Goal: Transaction & Acquisition: Download file/media

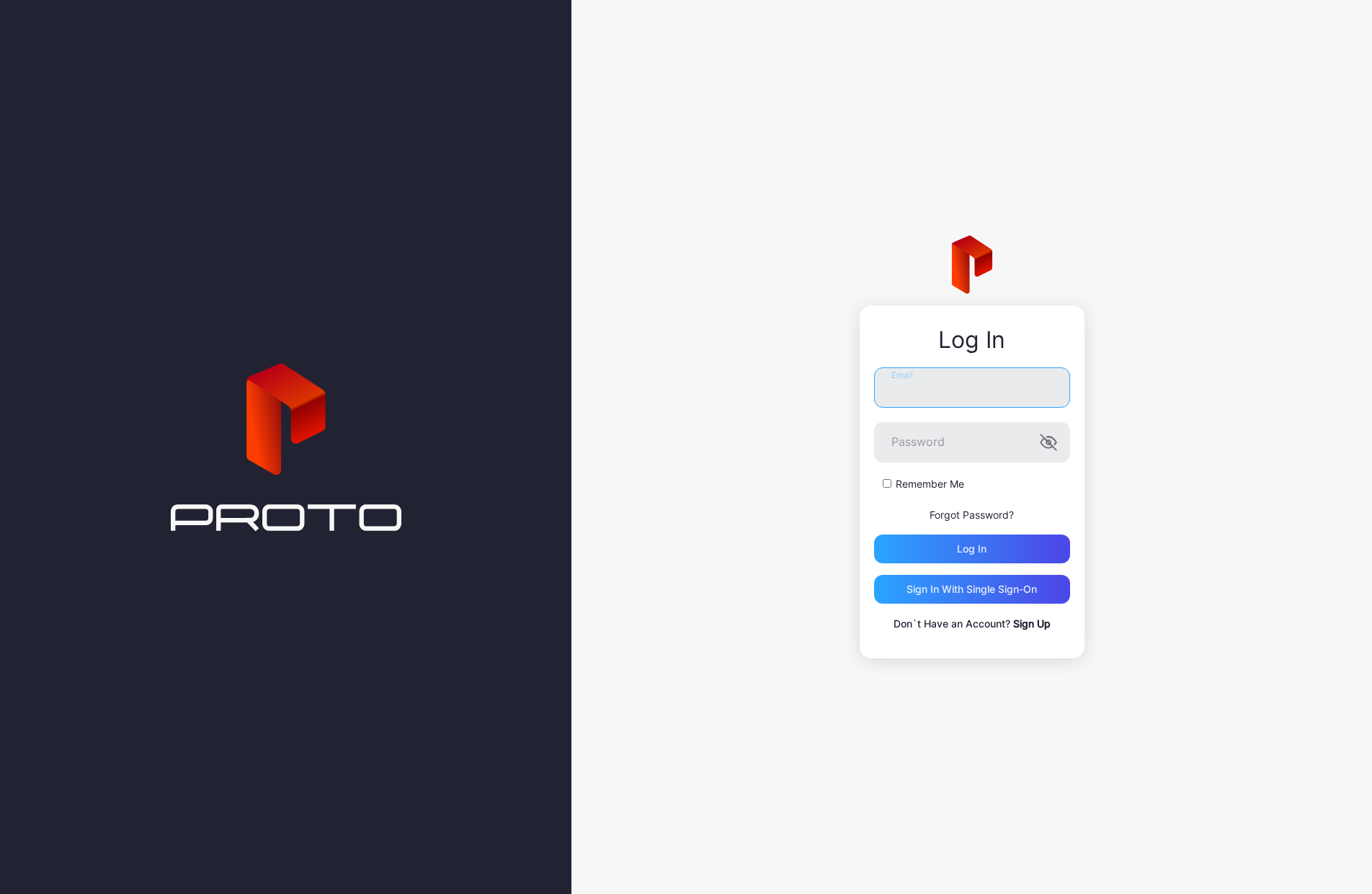
type input "**********"
click at [971, 548] on button "Log in" at bounding box center [972, 549] width 196 height 29
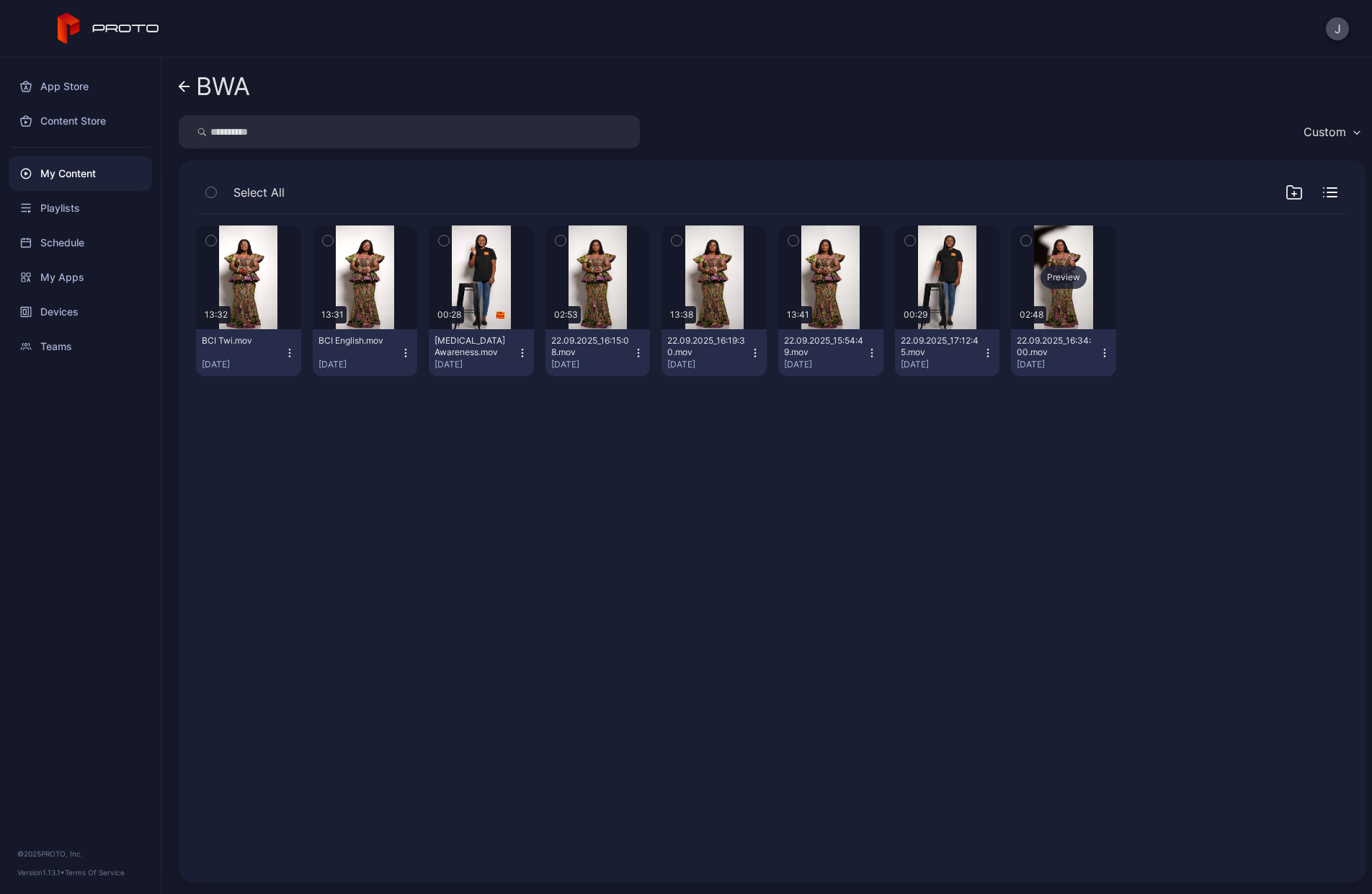
click at [1086, 276] on div "Preview" at bounding box center [1063, 278] width 46 height 23
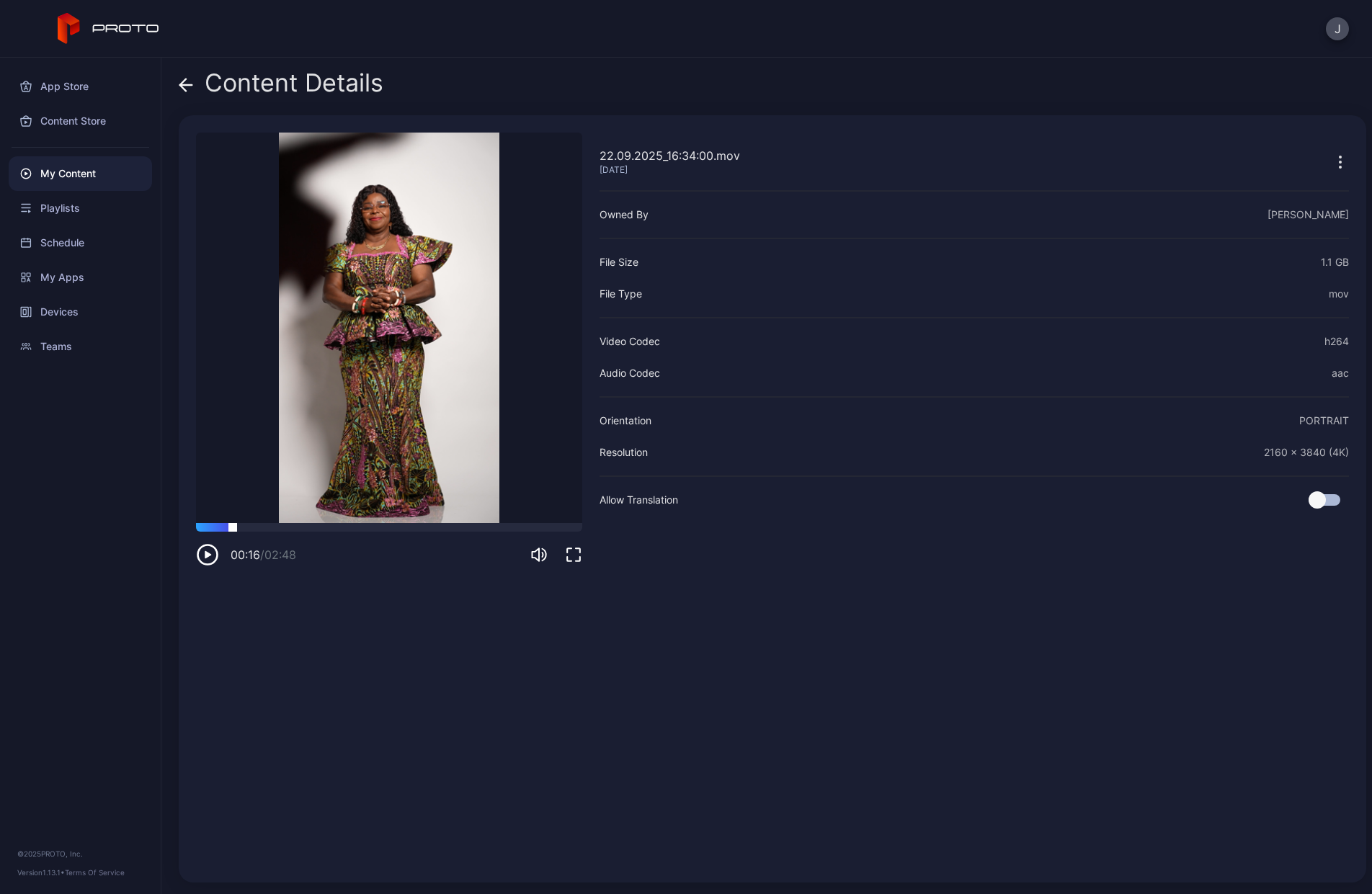
click at [233, 529] on div at bounding box center [388, 527] width 386 height 8
click at [207, 554] on icon "button" at bounding box center [207, 554] width 23 height 23
click at [184, 90] on icon at bounding box center [183, 85] width 6 height 12
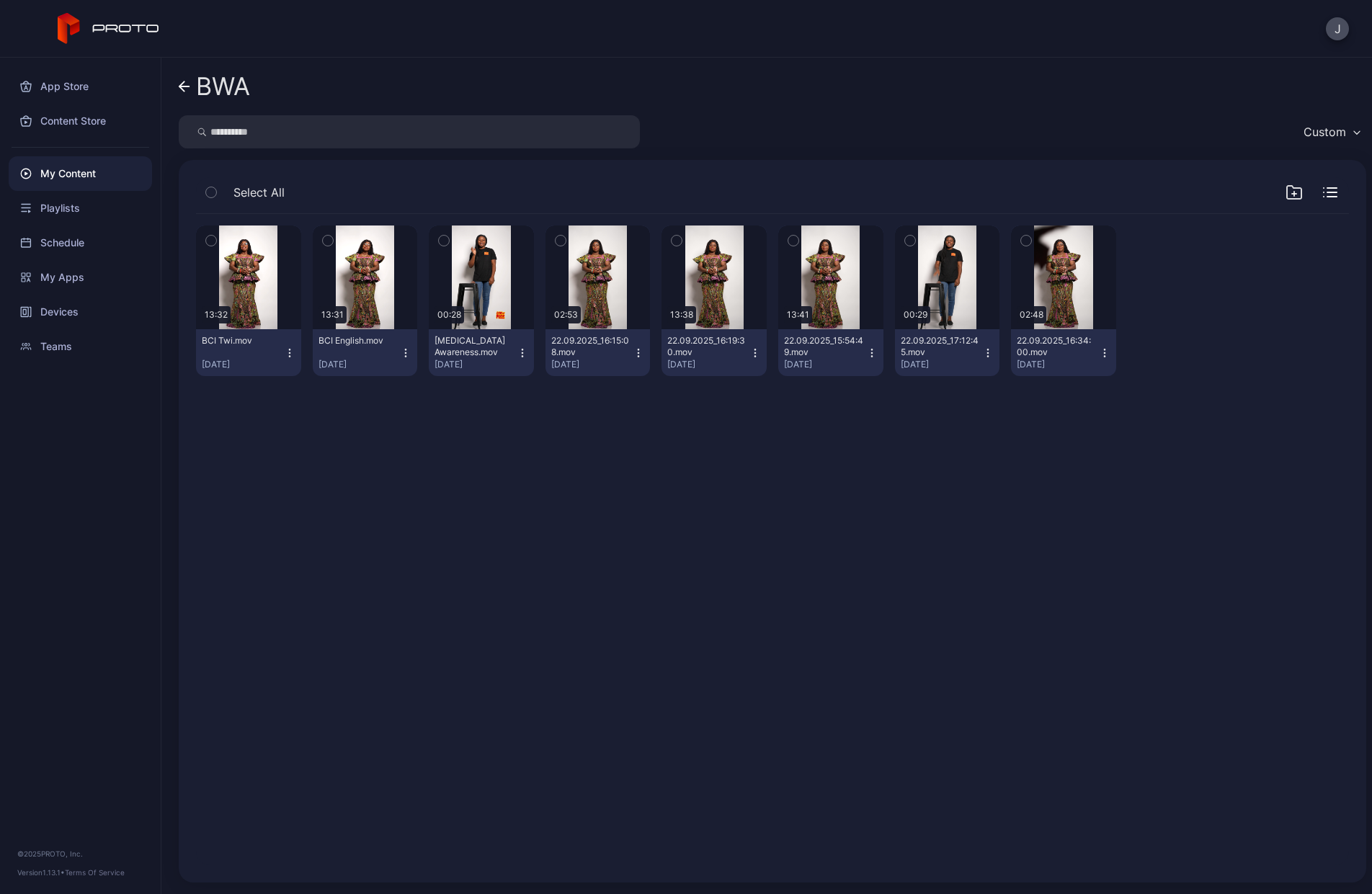
click at [1110, 351] on icon "button" at bounding box center [1104, 353] width 11 height 11
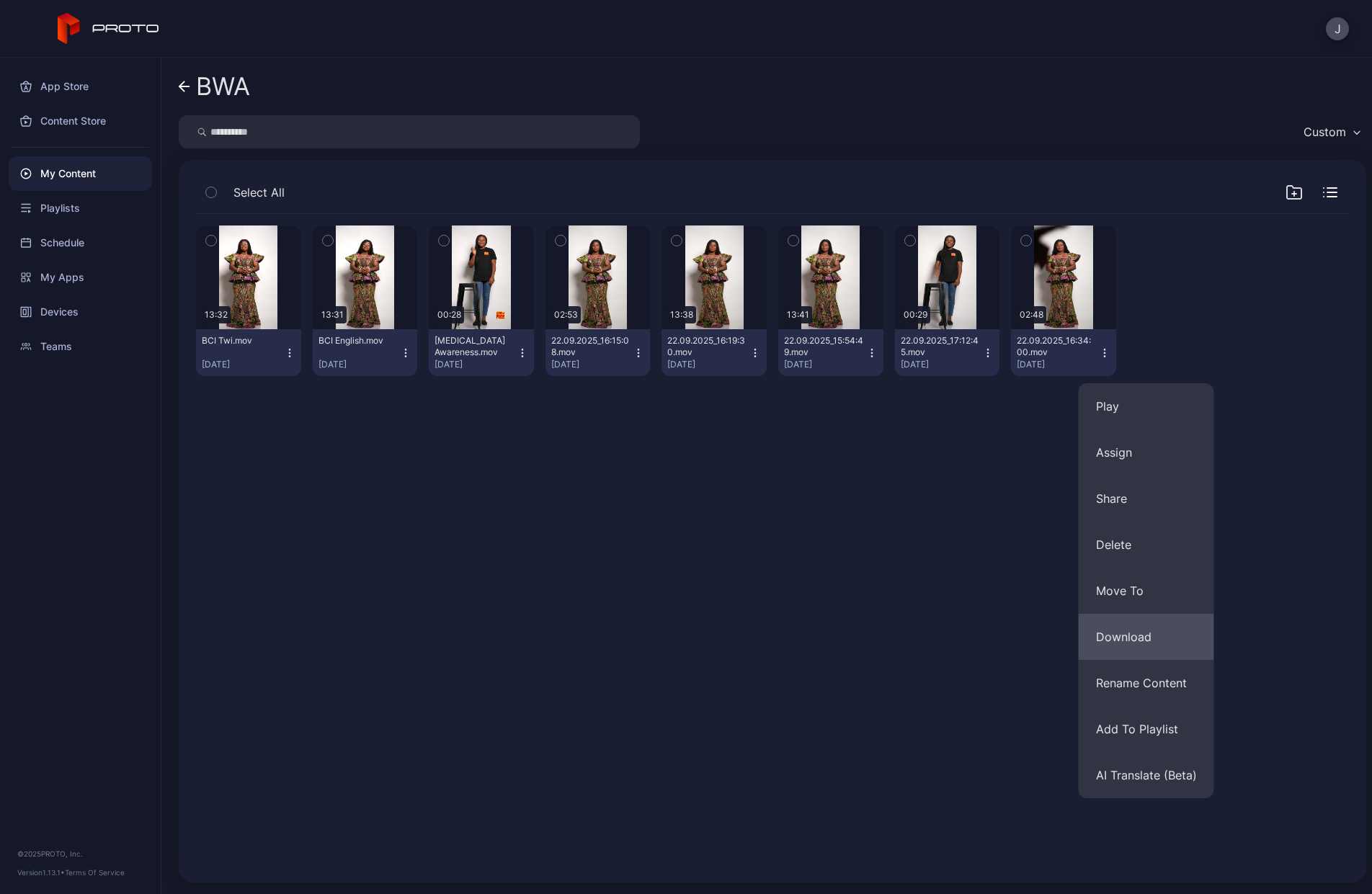
click at [1133, 629] on button "Download" at bounding box center [1146, 636] width 136 height 46
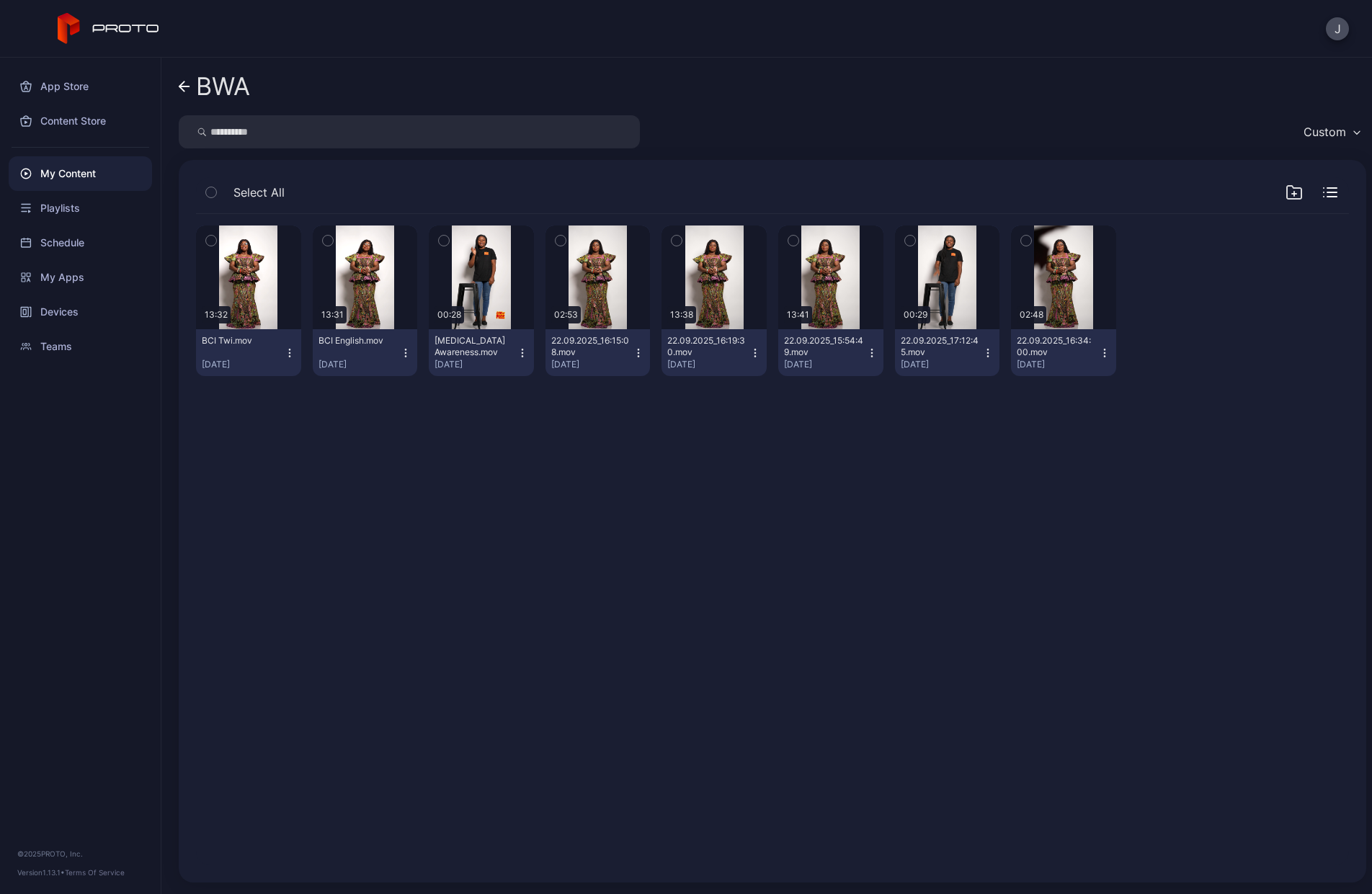
click at [644, 350] on icon "button" at bounding box center [638, 353] width 11 height 11
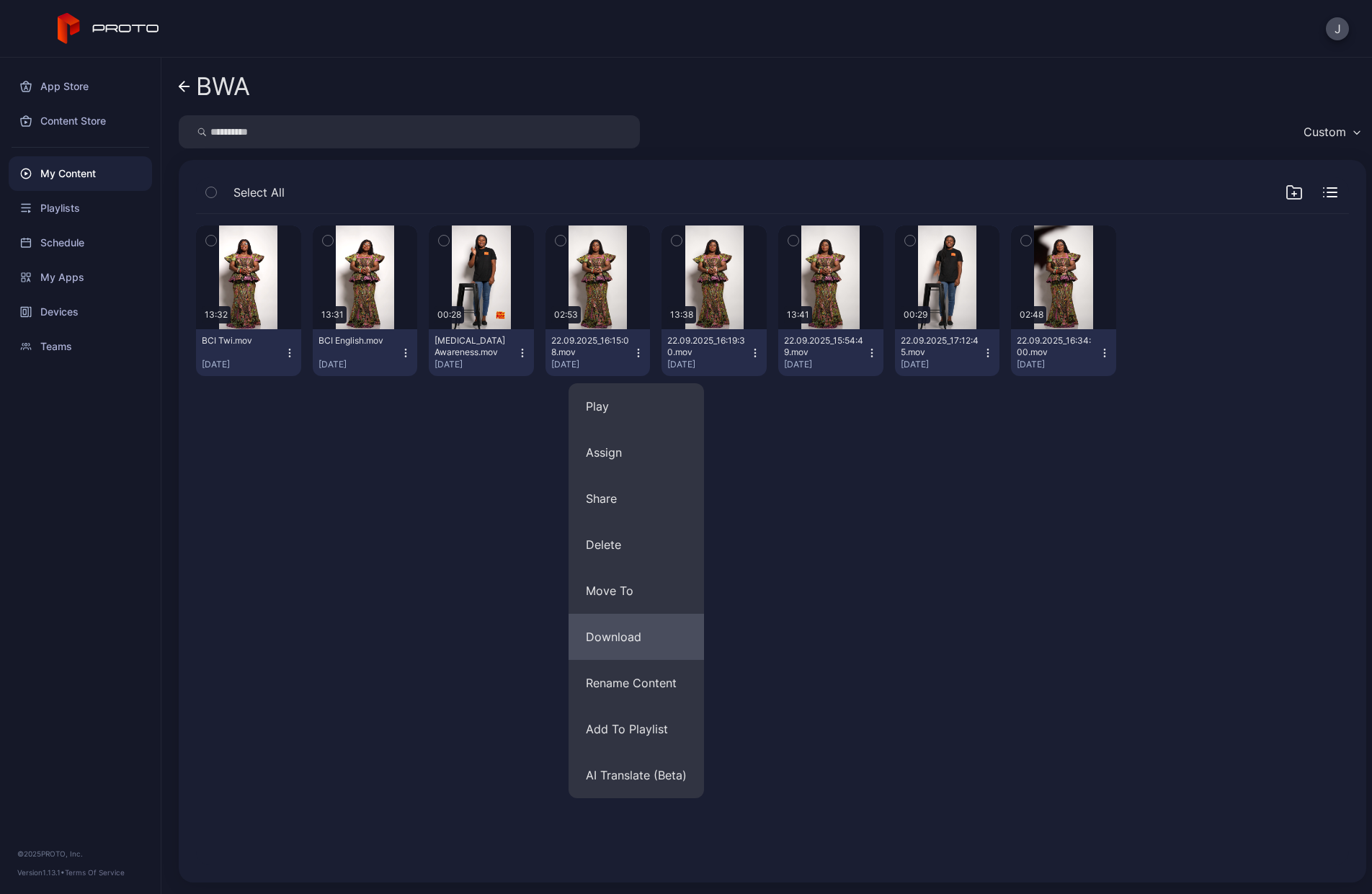
click at [626, 634] on button "Download" at bounding box center [636, 636] width 136 height 46
